Goal: Communication & Community: Connect with others

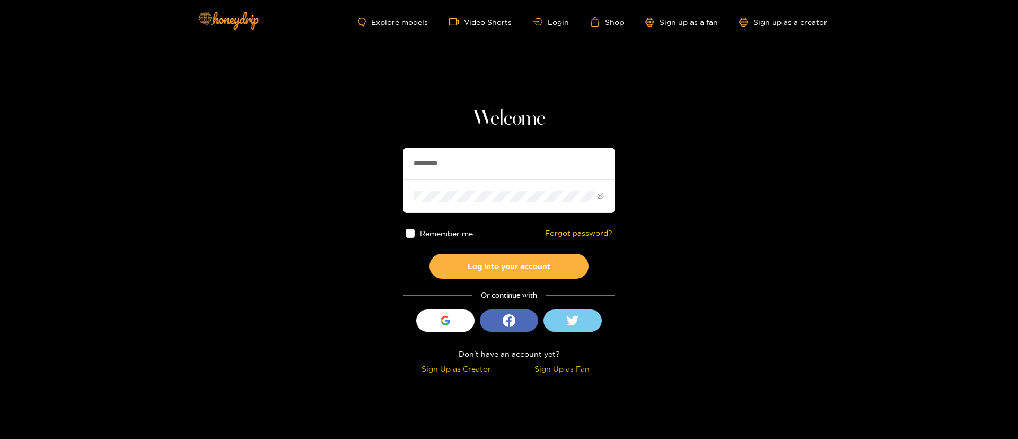
click at [487, 159] on input "*********" at bounding box center [509, 163] width 212 height 32
type input "**********"
click at [521, 262] on button "Log into your account" at bounding box center [509, 266] width 159 height 25
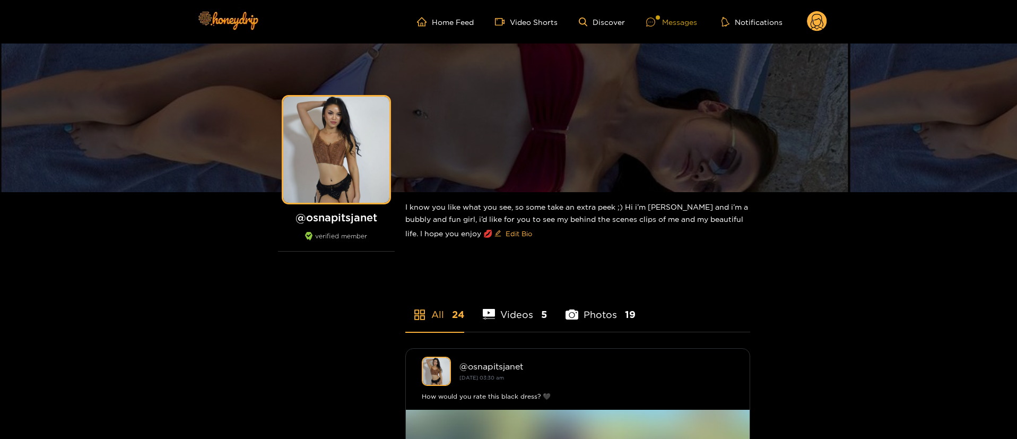
click at [668, 24] on div "Messages" at bounding box center [671, 22] width 51 height 12
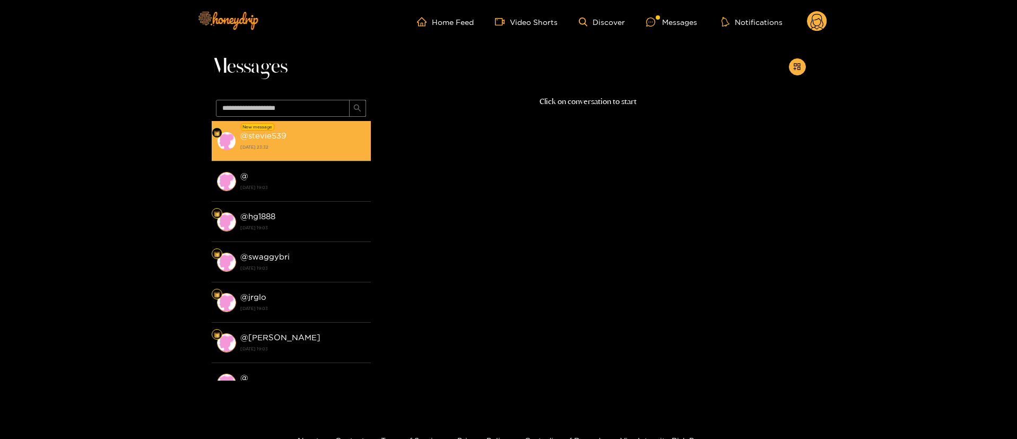
click at [329, 147] on strong "23 September 2025 23:32" at bounding box center [302, 147] width 125 height 10
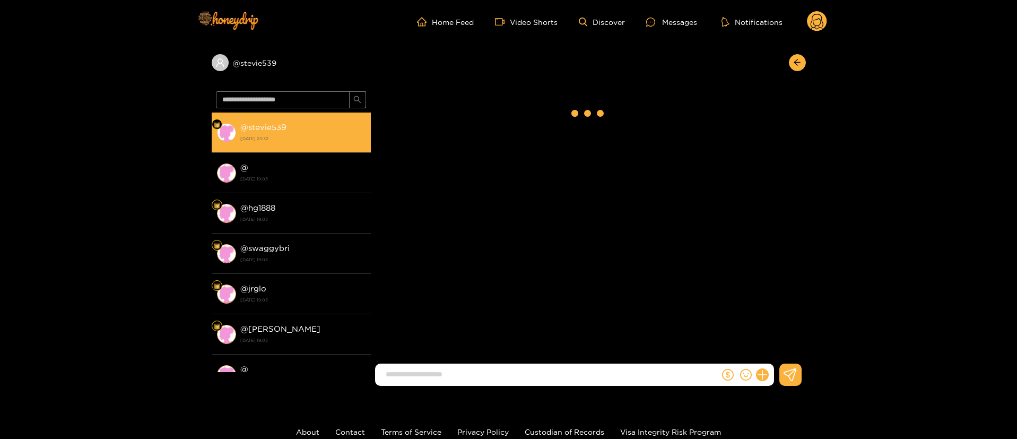
scroll to position [1027, 0]
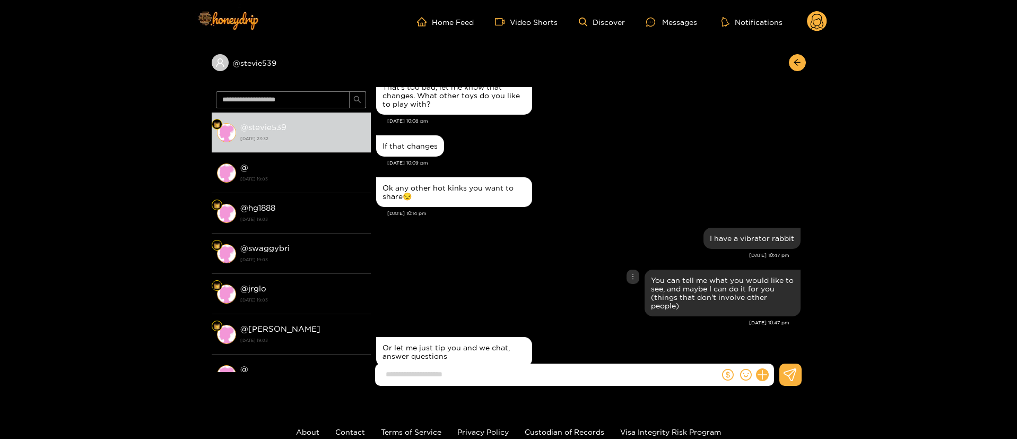
click at [525, 267] on div "You can tell me what you would like to see, and maybe I can do it for you (thin…" at bounding box center [588, 293] width 424 height 52
click at [542, 372] on input at bounding box center [549, 374] width 339 height 18
type input "*"
click at [530, 368] on input at bounding box center [549, 374] width 339 height 18
type input "**********"
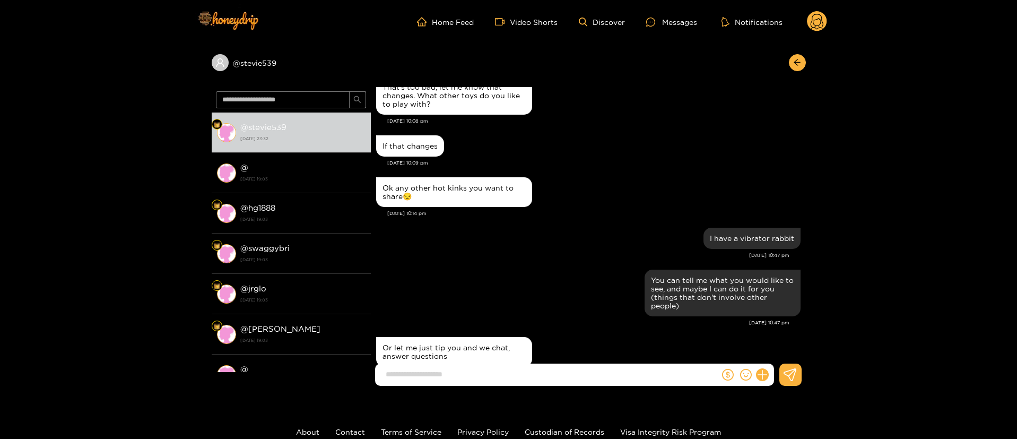
scroll to position [1069, 0]
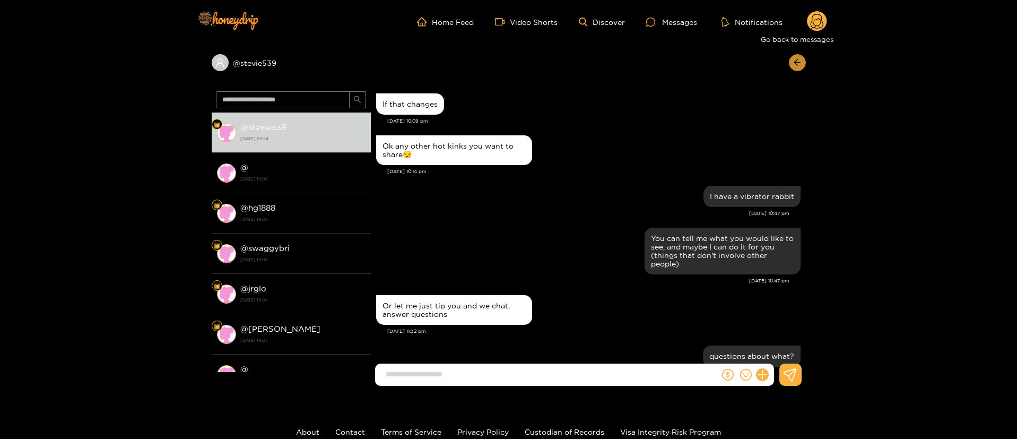
click at [799, 59] on icon "arrow-left" at bounding box center [797, 62] width 8 height 8
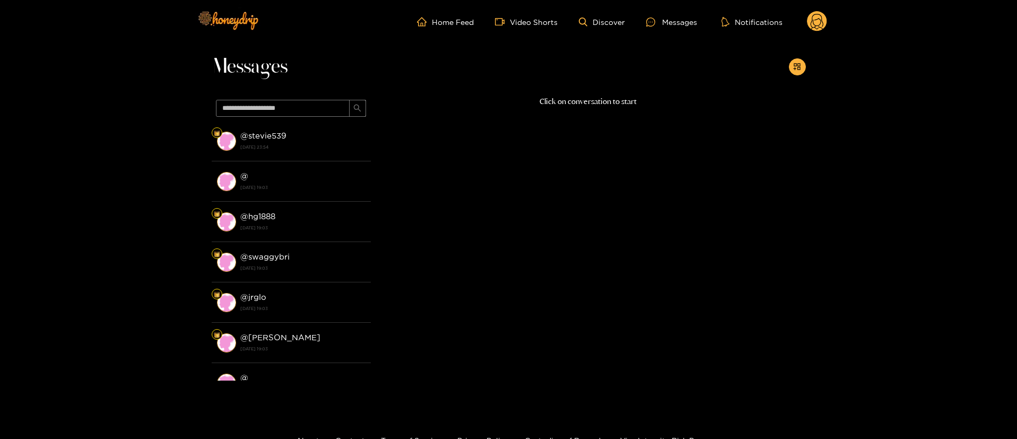
click at [809, 28] on circle at bounding box center [817, 21] width 20 height 20
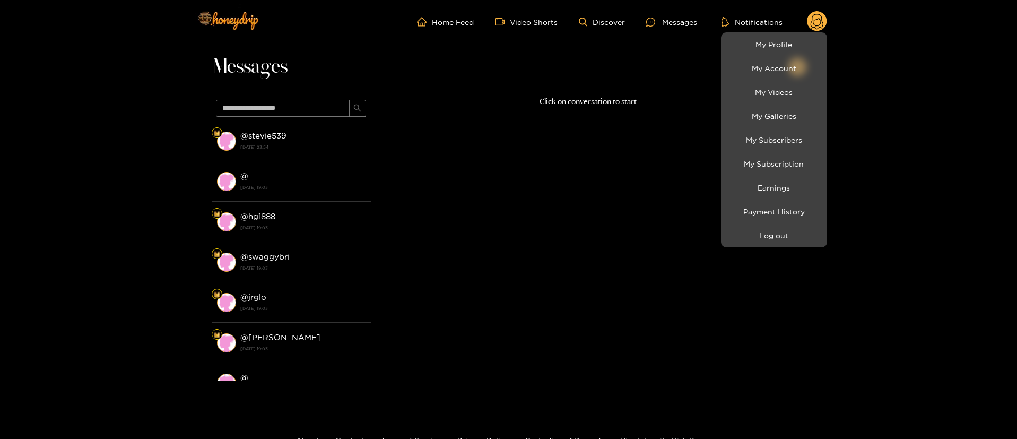
click at [771, 245] on li "Log out" at bounding box center [774, 235] width 106 height 24
click at [769, 238] on button "Log out" at bounding box center [773, 235] width 101 height 19
